Goal: Task Accomplishment & Management: Use online tool/utility

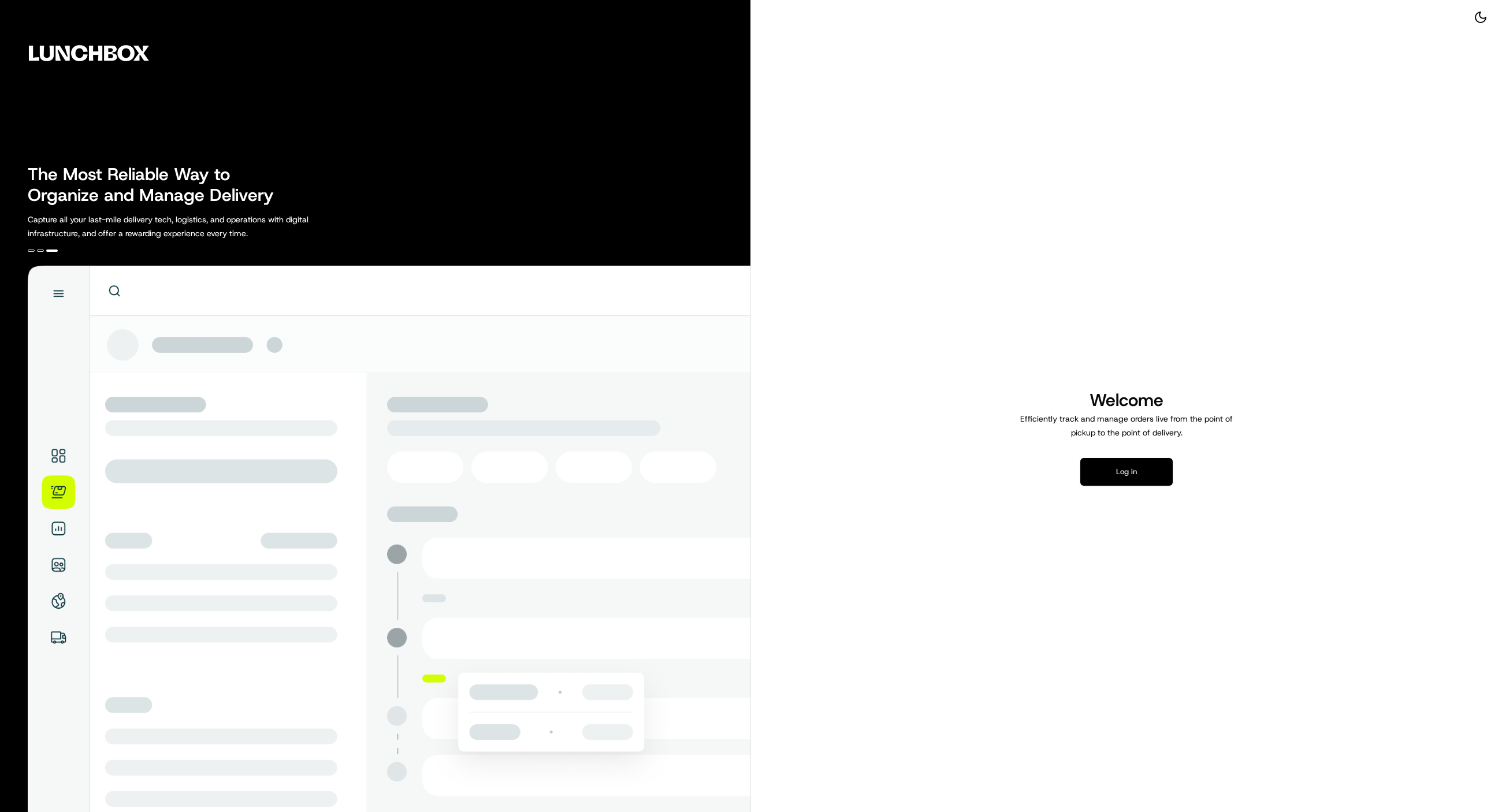
click at [1102, 478] on button "Log in" at bounding box center [1127, 471] width 92 height 27
